Goal: Transaction & Acquisition: Purchase product/service

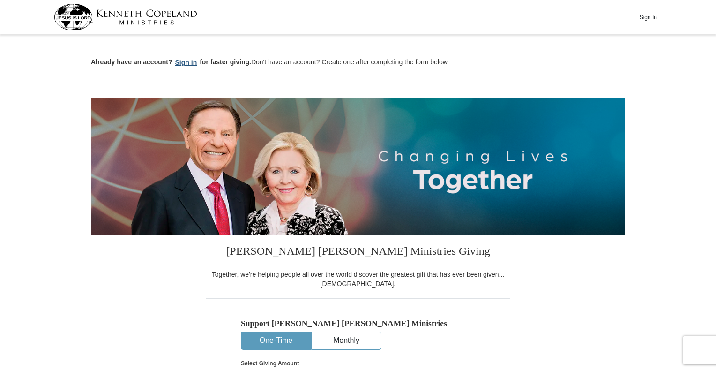
click at [183, 60] on button "Sign in" at bounding box center [187, 62] width 28 height 11
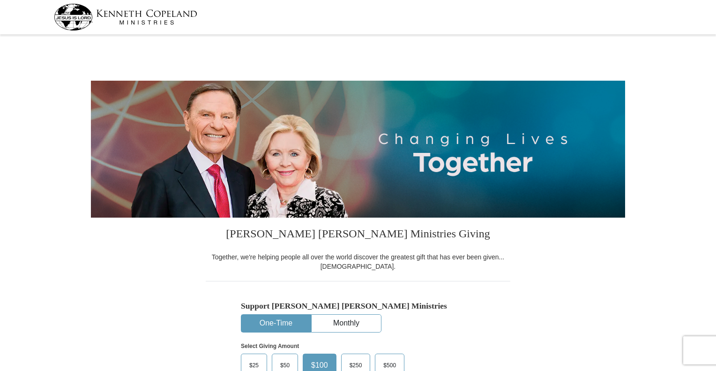
select select "AZ"
drag, startPoint x: 716, startPoint y: 30, endPoint x: 720, endPoint y: 96, distance: 65.3
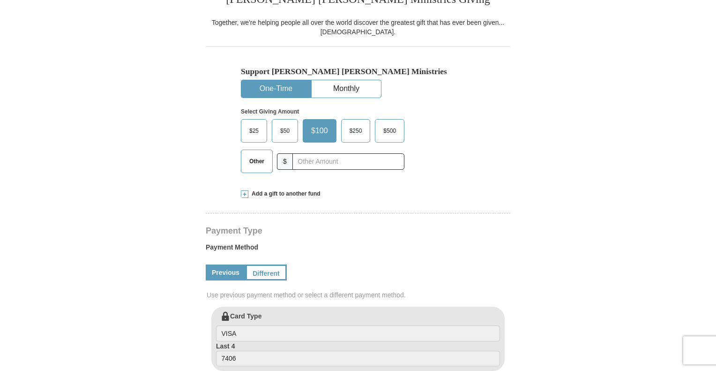
scroll to position [242, 0]
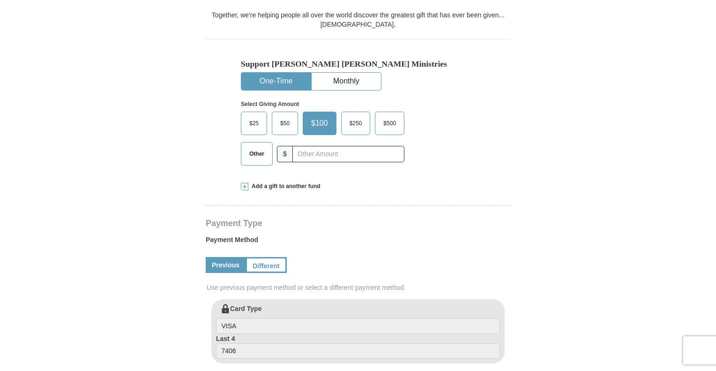
click at [261, 158] on span "Other" at bounding box center [257, 154] width 24 height 14
click at [0, 0] on input "Other" at bounding box center [0, 0] width 0 height 0
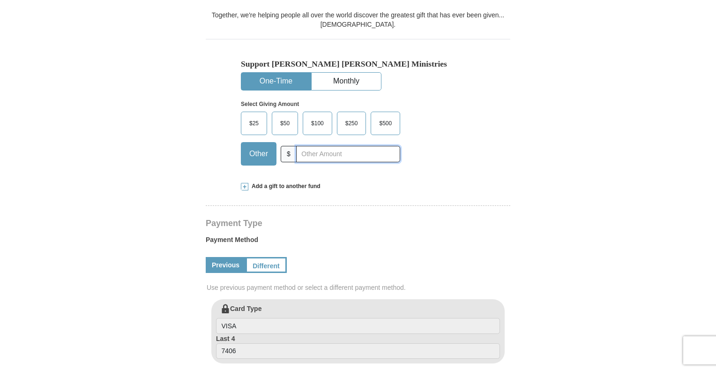
click at [310, 155] on input "text" at bounding box center [348, 154] width 104 height 16
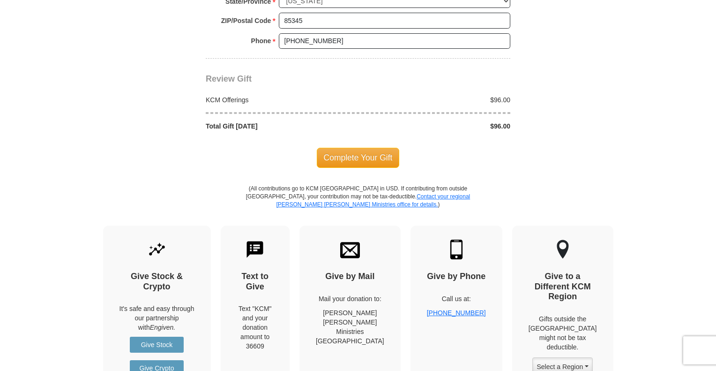
scroll to position [817, 0]
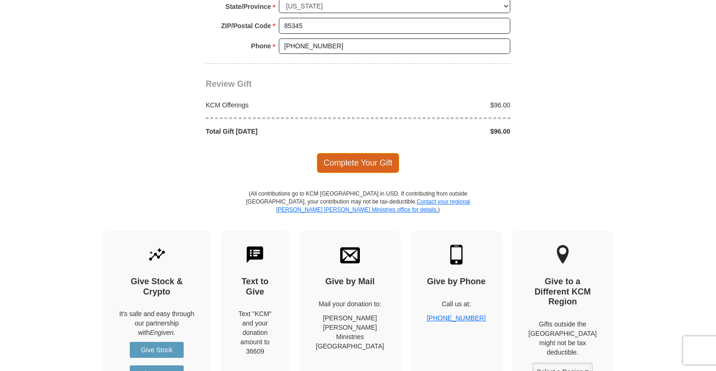
type input "96.00"
click at [336, 161] on span "Complete Your Gift" at bounding box center [358, 163] width 83 height 20
